Goal: Task Accomplishment & Management: Manage account settings

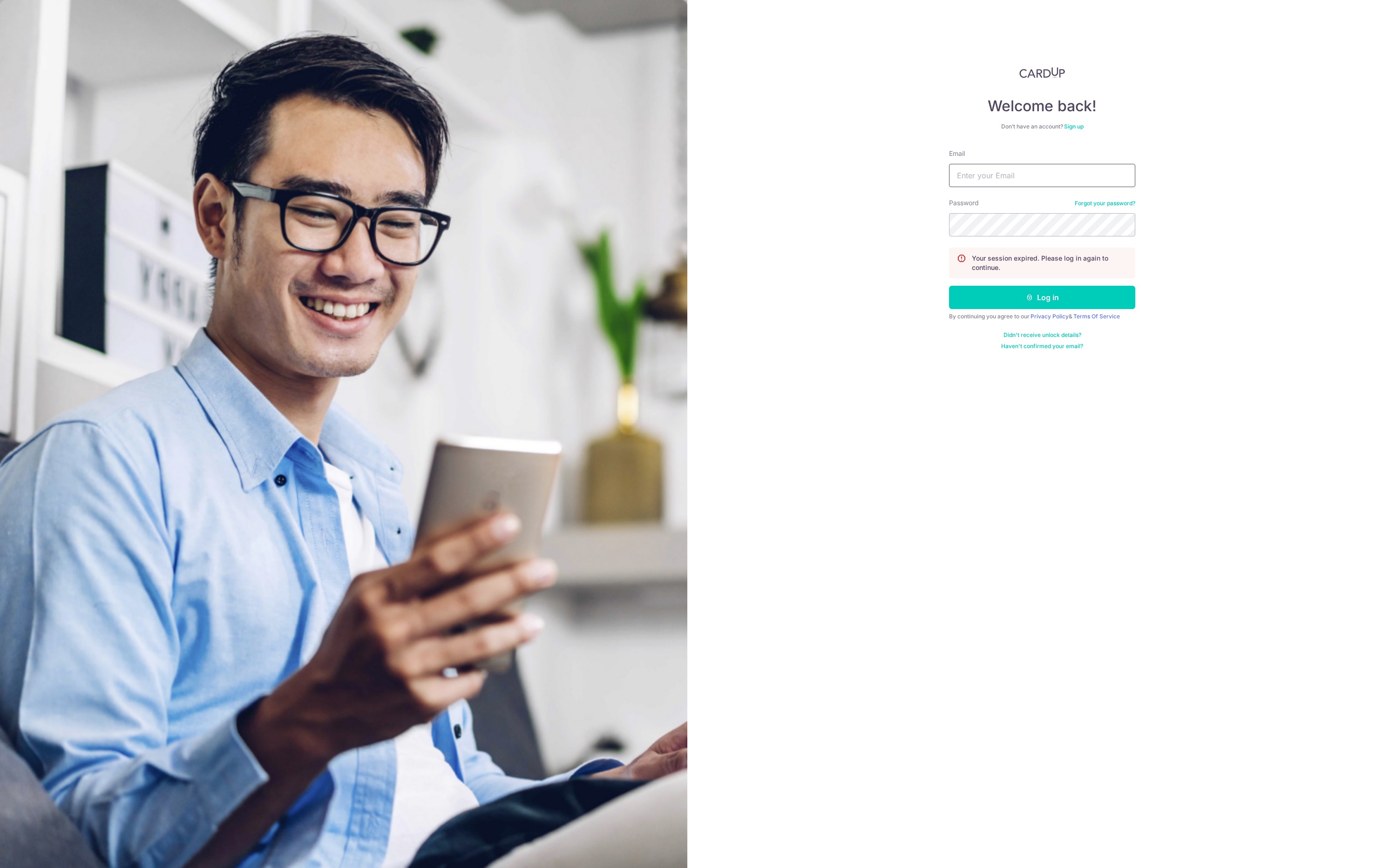
type input "[EMAIL_ADDRESS][DOMAIN_NAME]"
click at [1015, 296] on button "Log in" at bounding box center [1042, 297] width 186 height 23
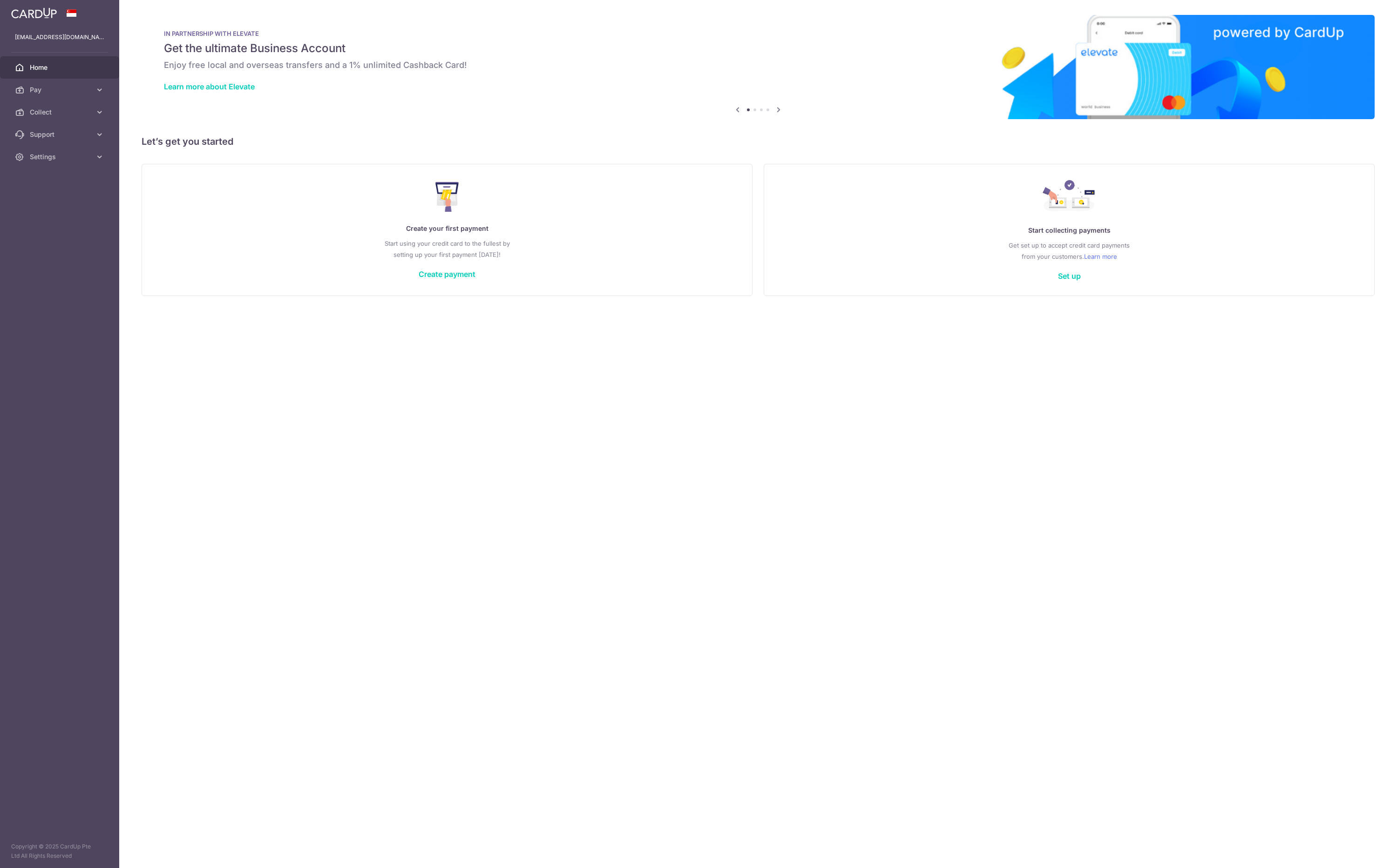
click at [46, 109] on span "Collect" at bounding box center [60, 112] width 62 height 9
click at [52, 129] on link "Dashboard" at bounding box center [60, 134] width 119 height 23
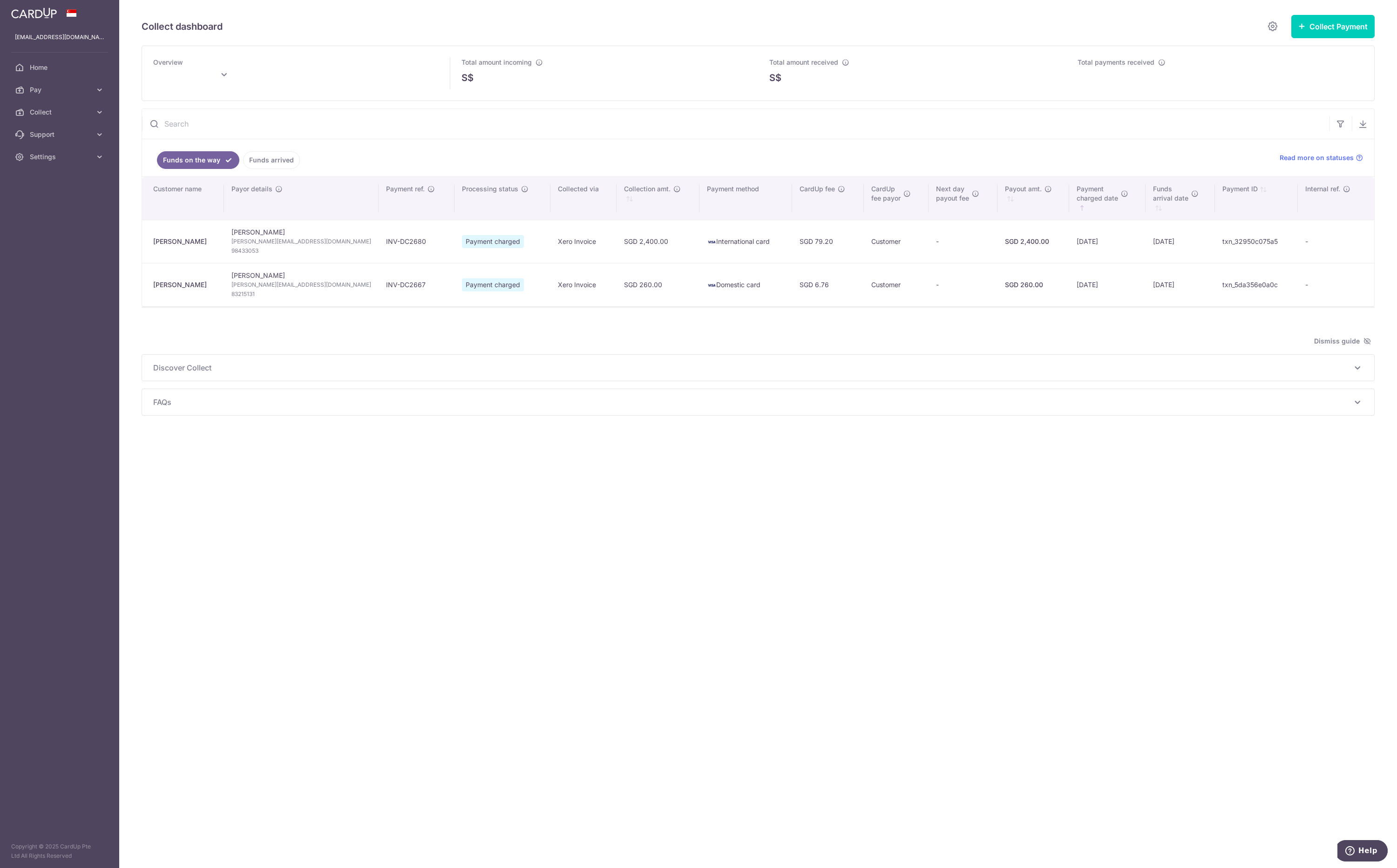
type input "August 2025"
